Goal: Task Accomplishment & Management: Complete application form

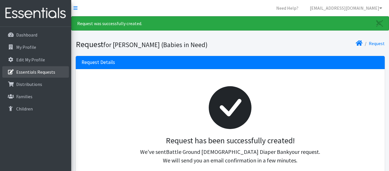
click at [44, 72] on p "Essentials Requests" at bounding box center [35, 72] width 39 height 6
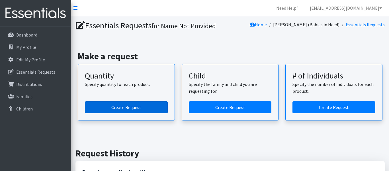
click at [114, 108] on link "Create Request" at bounding box center [126, 107] width 83 height 12
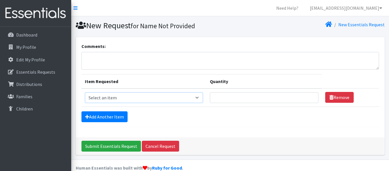
click at [193, 96] on select "Select an item Diaper (Size 2) Diaper (Size 3) Diaper (Size 4) Diaper (Size 5) …" at bounding box center [144, 97] width 118 height 11
select select "2950"
click at [85, 92] on select "Select an item Diaper (Size 2) Diaper (Size 3) Diaper (Size 4) Diaper (Size 5) …" at bounding box center [144, 97] width 118 height 11
click at [212, 101] on input "Quantity" at bounding box center [264, 97] width 109 height 11
type input "400"
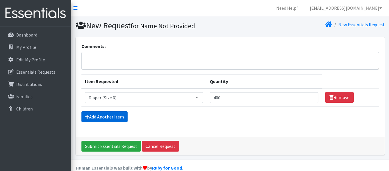
click at [119, 118] on link "Add Another Item" at bounding box center [105, 116] width 46 height 11
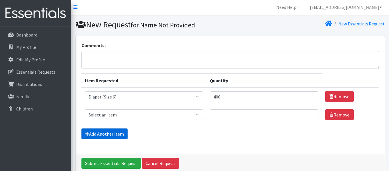
scroll to position [28, 0]
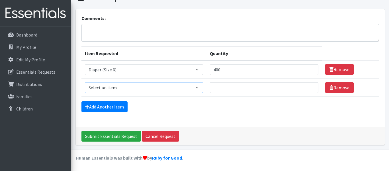
click at [194, 88] on select "Select an item Diaper (Size 2) Diaper (Size 3) Diaper (Size 4) Diaper (Size 5) …" at bounding box center [144, 87] width 118 height 11
select select "2955"
click at [85, 82] on select "Select an item Diaper (Size 2) Diaper (Size 3) Diaper (Size 4) Diaper (Size 5) …" at bounding box center [144, 87] width 118 height 11
click at [212, 88] on input "Quantity" at bounding box center [264, 87] width 109 height 11
type input "400"
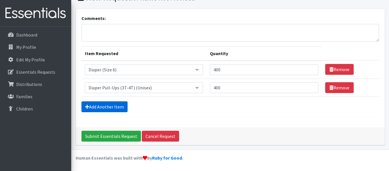
click at [94, 110] on link "Add Another Item" at bounding box center [105, 106] width 46 height 11
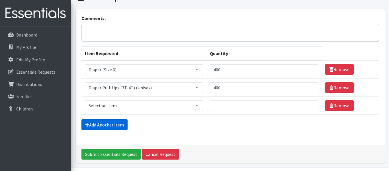
scroll to position [46, 0]
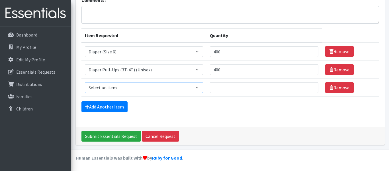
click at [194, 88] on select "Select an item Diaper (Size 2) Diaper (Size 3) Diaper (Size 4) Diaper (Size 5) …" at bounding box center [144, 87] width 118 height 11
select select "2937"
click at [85, 82] on select "Select an item Diaper (Size 2) Diaper (Size 3) Diaper (Size 4) Diaper (Size 5) …" at bounding box center [144, 87] width 118 height 11
click at [211, 88] on input "Quantity" at bounding box center [264, 87] width 109 height 11
type input "54"
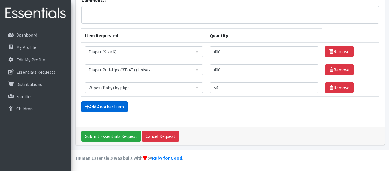
click at [114, 108] on link "Add Another Item" at bounding box center [105, 106] width 46 height 11
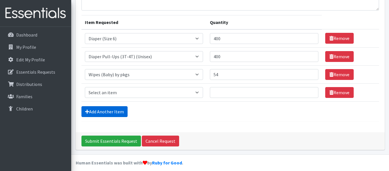
scroll to position [64, 0]
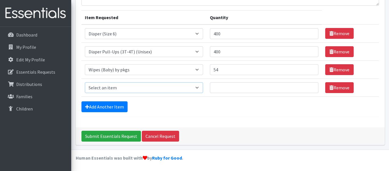
click at [193, 87] on select "Select an item Diaper (Size 2) Diaper (Size 3) Diaper (Size 4) Diaper (Size 5) …" at bounding box center [144, 87] width 118 height 11
select select "2961"
click at [85, 82] on select "Select an item Diaper (Size 2) Diaper (Size 3) Diaper (Size 4) Diaper (Size 5) …" at bounding box center [144, 87] width 118 height 11
click at [210, 89] on input "Quantity" at bounding box center [264, 87] width 109 height 11
type input "400"
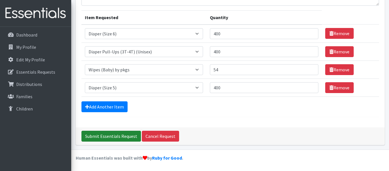
click at [123, 137] on input "Submit Essentials Request" at bounding box center [112, 136] width 60 height 11
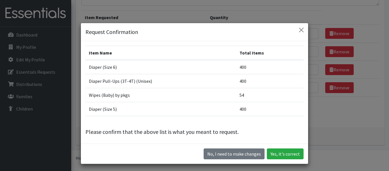
click at [123, 137] on div "Item Name Total Items Diaper (Size 6) 400 Diaper Pull-Ups (3T-4T) (Unisex) 400 …" at bounding box center [195, 92] width 228 height 102
click at [270, 153] on button "Yes, it's correct" at bounding box center [285, 153] width 37 height 11
